Goal: Find specific page/section: Find specific page/section

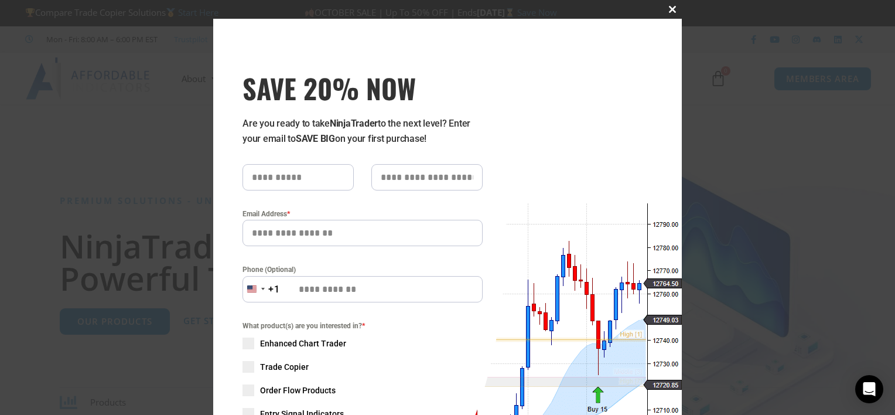
click at [663, 12] on span "SAVE 20% NOW popup" at bounding box center [672, 9] width 19 height 7
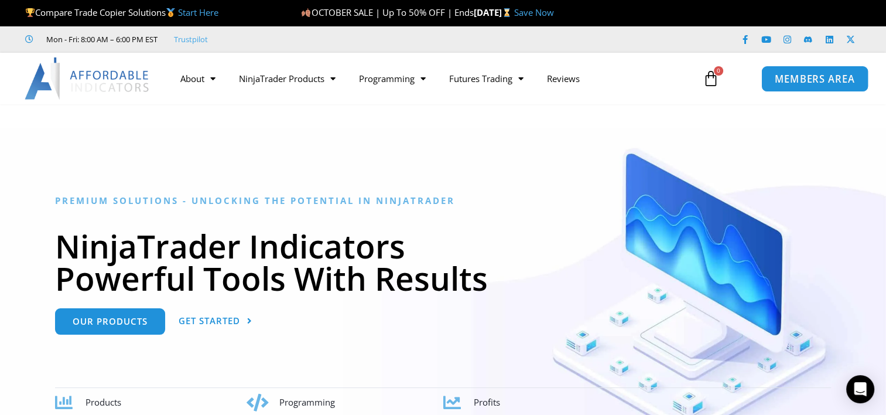
click at [800, 75] on span "MEMBERS AREA" at bounding box center [815, 79] width 80 height 10
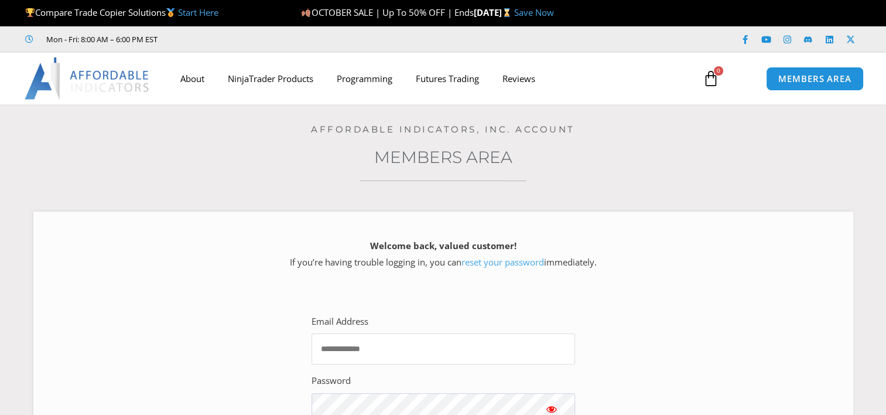
type input "**********"
